Goal: Transaction & Acquisition: Purchase product/service

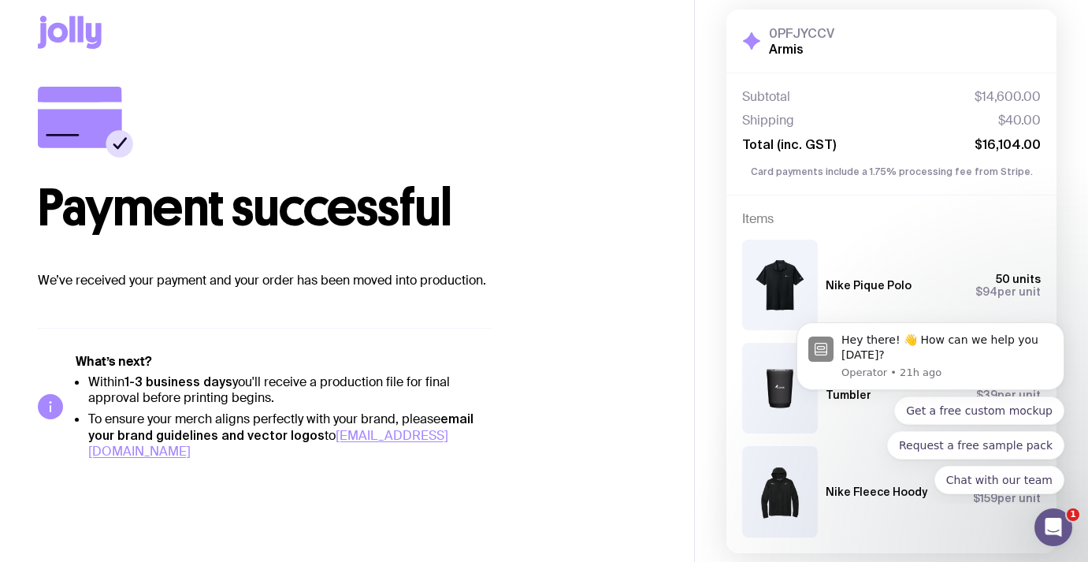
click at [516, 351] on div "Payment successful We’ve received your payment and your order has been moved in…" at bounding box center [347, 273] width 618 height 373
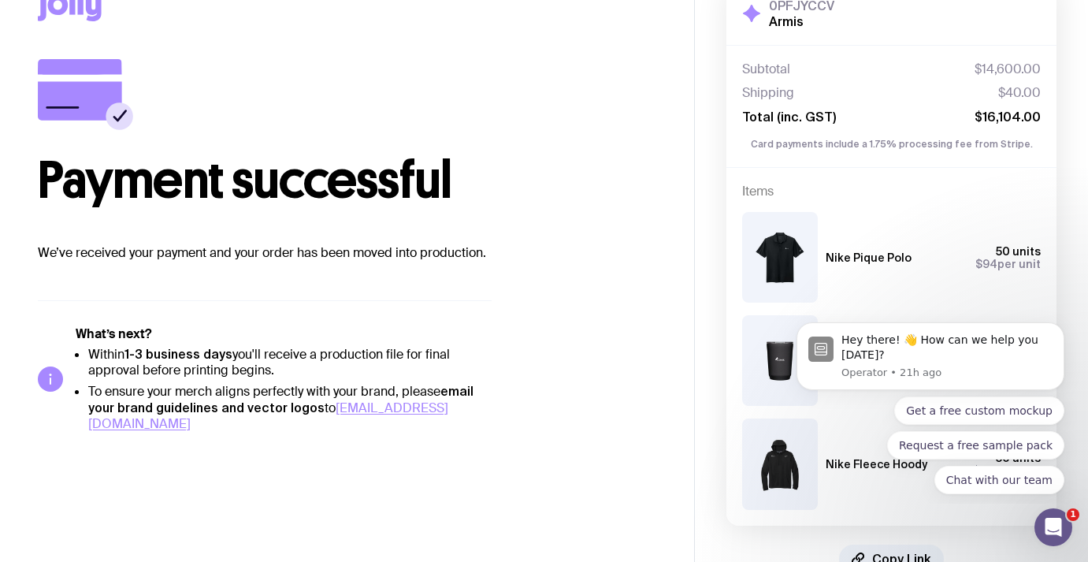
scroll to position [91, 0]
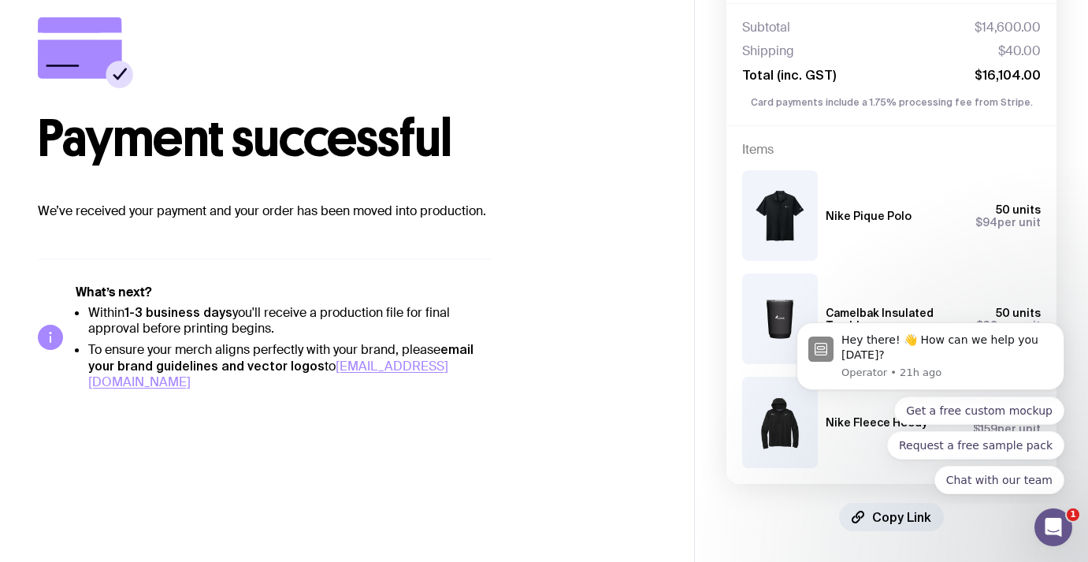
click at [534, 347] on div "Payment successful We’ve received your payment and your order has been moved in…" at bounding box center [347, 203] width 618 height 373
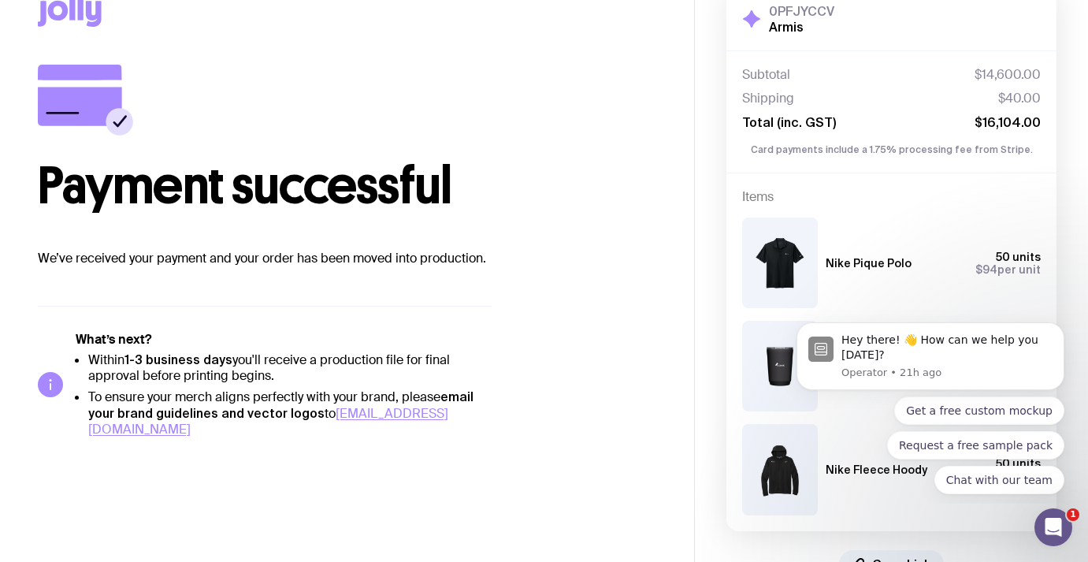
scroll to position [0, 0]
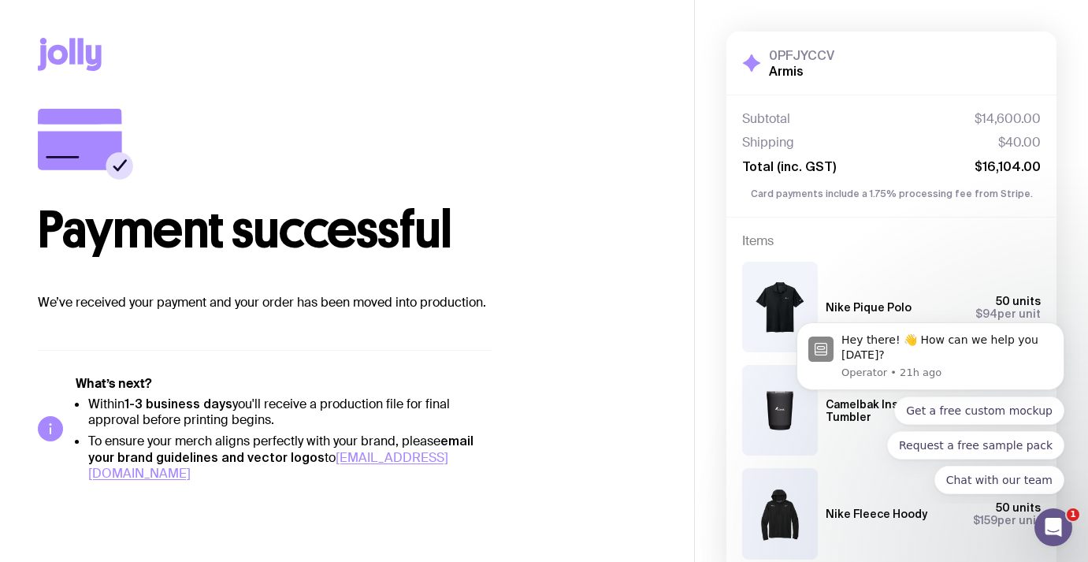
click at [534, 347] on div "Payment successful We’ve received your payment and your order has been moved in…" at bounding box center [347, 295] width 618 height 373
click at [606, 391] on div "Payment successful We’ve received your payment and your order has been moved in…" at bounding box center [347, 295] width 618 height 373
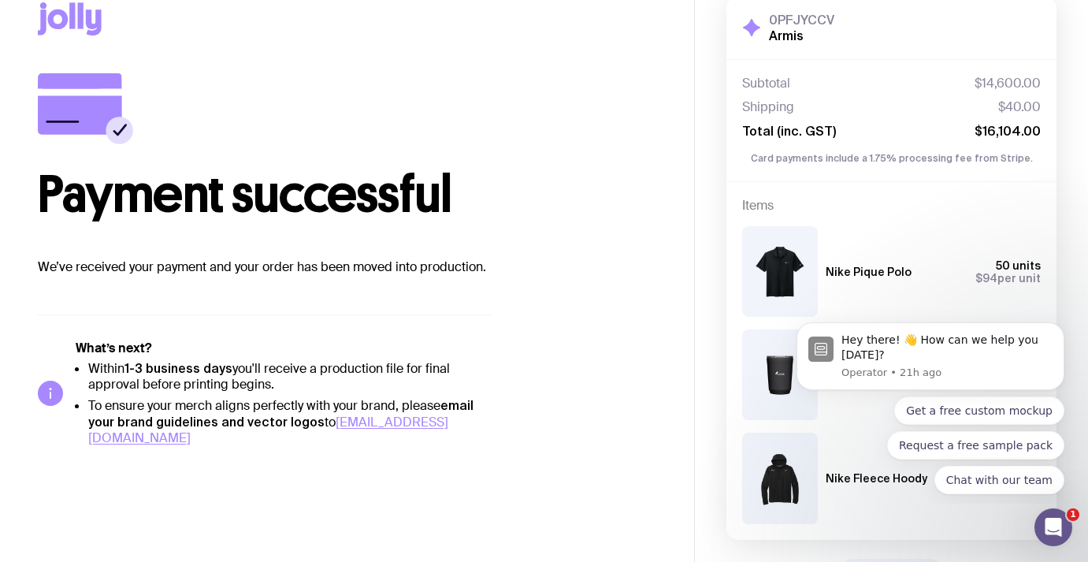
scroll to position [91, 0]
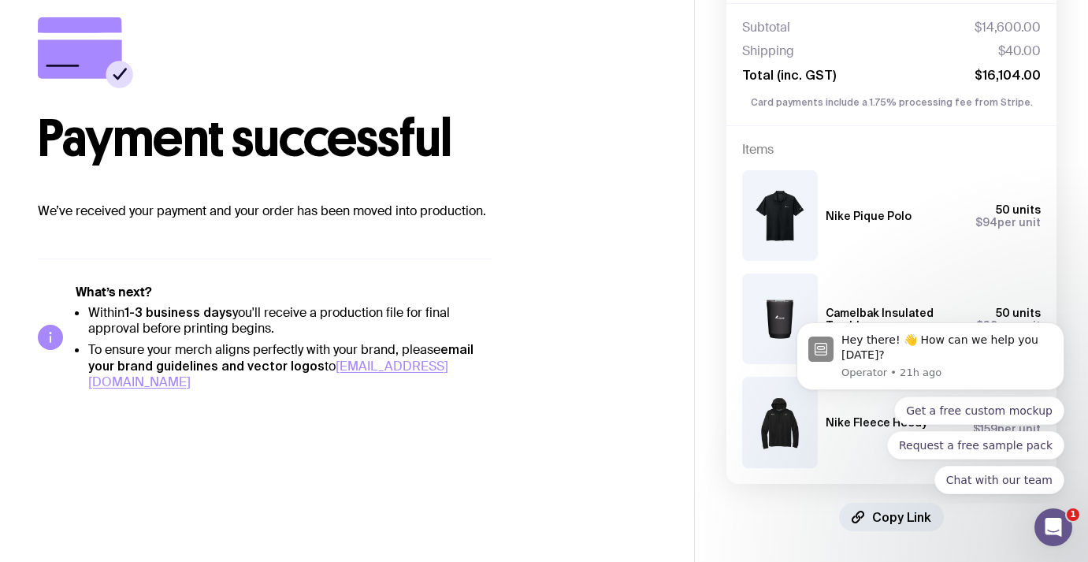
click at [606, 389] on main "Copy Link Payment successful We’ve received your payment and your order has bee…" at bounding box center [347, 236] width 694 height 654
click at [1052, 329] on button "Dismiss notification" at bounding box center [1059, 327] width 20 height 20
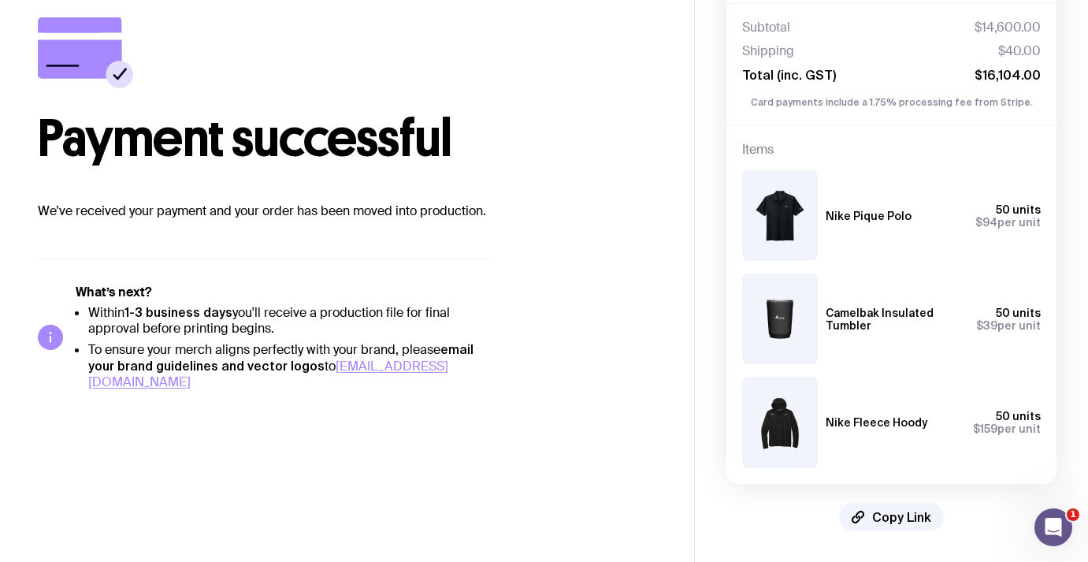
click at [1063, 339] on div "0PFJYCCV Armis Hide Details Subtotal $14,600.00 Shipping $40.00 Total (inc. GST…" at bounding box center [891, 236] width 393 height 654
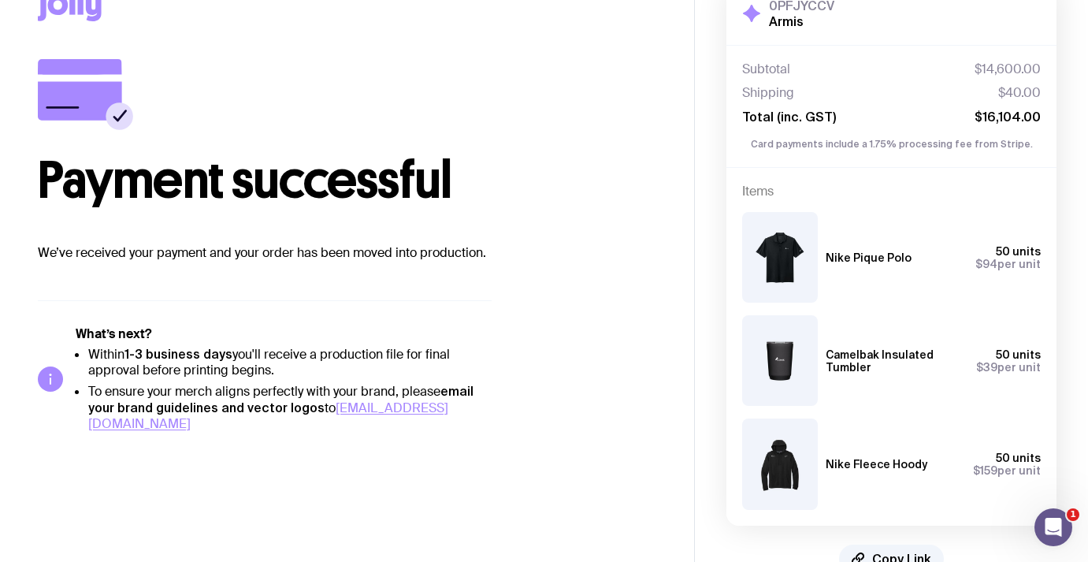
scroll to position [0, 0]
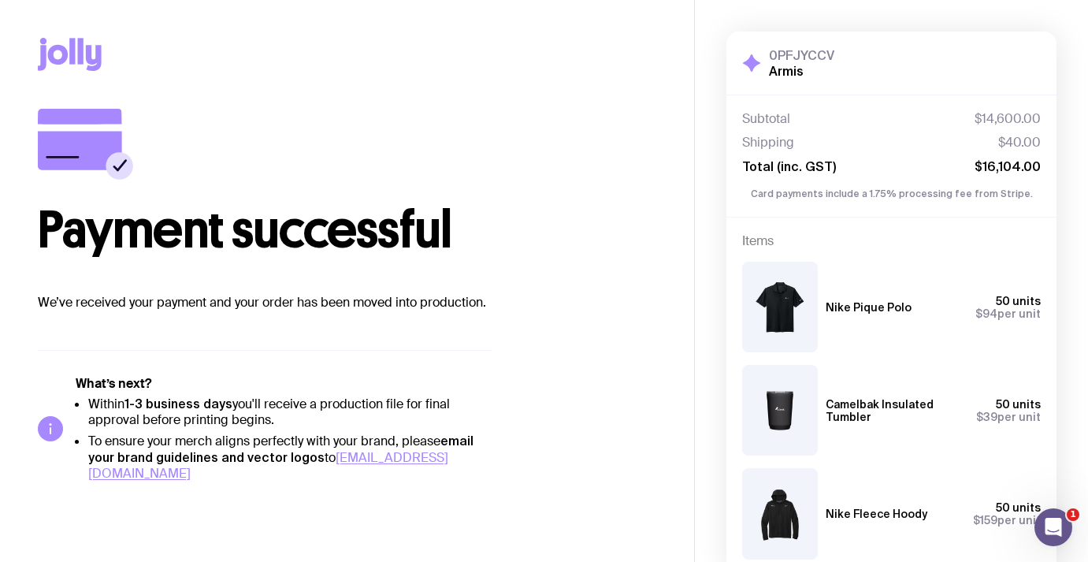
click at [1063, 338] on div "0PFJYCCV Armis Hide Details Subtotal $14,600.00 Shipping $40.00 Total (inc. GST…" at bounding box center [891, 327] width 393 height 654
click at [572, 253] on h1 "Payment successful" at bounding box center [347, 230] width 618 height 50
click at [558, 246] on h1 "Payment successful" at bounding box center [347, 230] width 618 height 50
